Goal: Task Accomplishment & Management: Complete application form

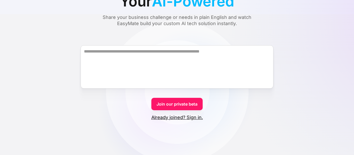
scroll to position [55, 0]
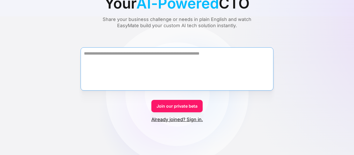
click at [147, 55] on textarea "Form" at bounding box center [177, 68] width 193 height 43
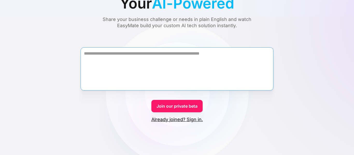
scroll to position [0, 0]
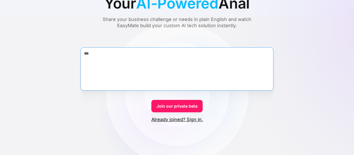
type textarea "***"
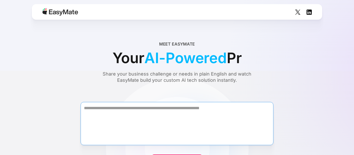
click at [159, 108] on textarea "Form" at bounding box center [177, 123] width 193 height 43
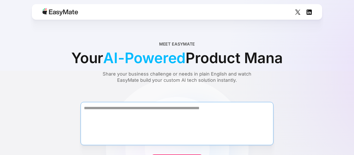
type textarea "*"
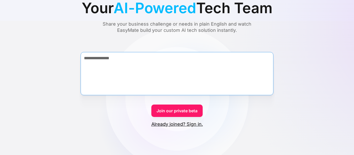
scroll to position [51, 0]
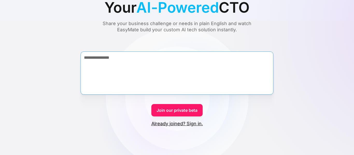
type textarea "**********"
click at [173, 109] on link "Join our private beta" at bounding box center [177, 110] width 51 height 12
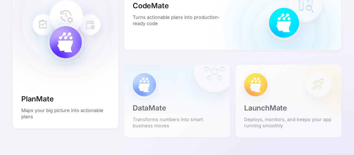
scroll to position [461, 0]
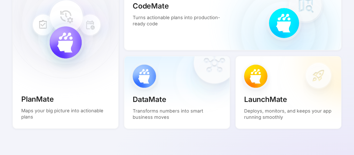
click at [188, 28] on div "CodeMate Turns actionable plans into production-ready code" at bounding box center [181, 13] width 113 height 43
click at [276, 28] on div "CodeMate Turns actionable plans into production-ready code" at bounding box center [233, 13] width 218 height 73
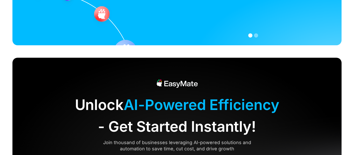
scroll to position [1321, 0]
